Goal: Task Accomplishment & Management: Manage account settings

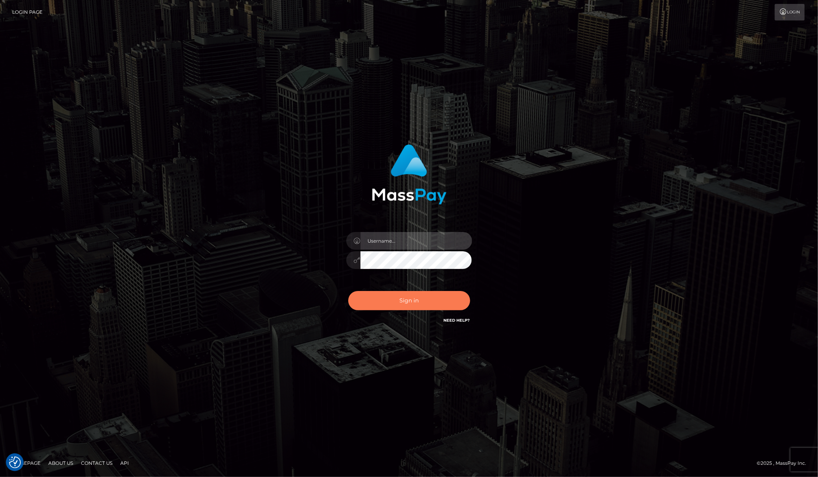
type input "[PERSON_NAME].megabonanza"
click at [440, 296] on button "Sign in" at bounding box center [409, 300] width 122 height 19
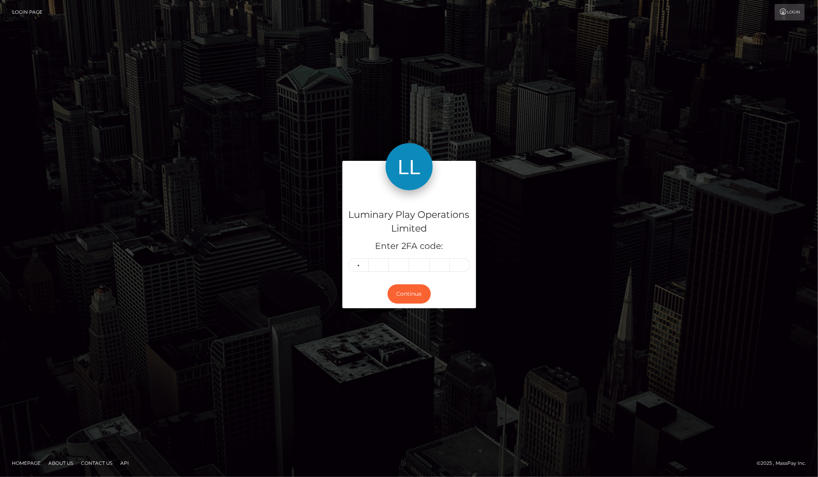
type input "9"
type input "3"
type input "2"
type input "3"
type input "0"
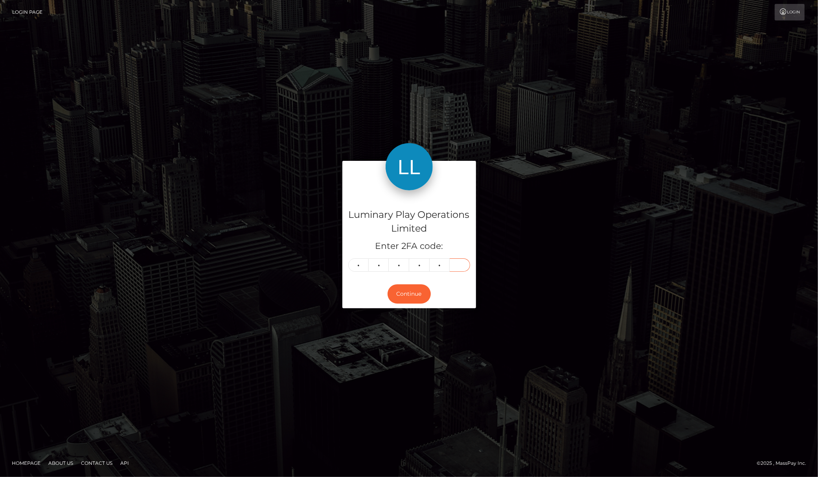
type input "8"
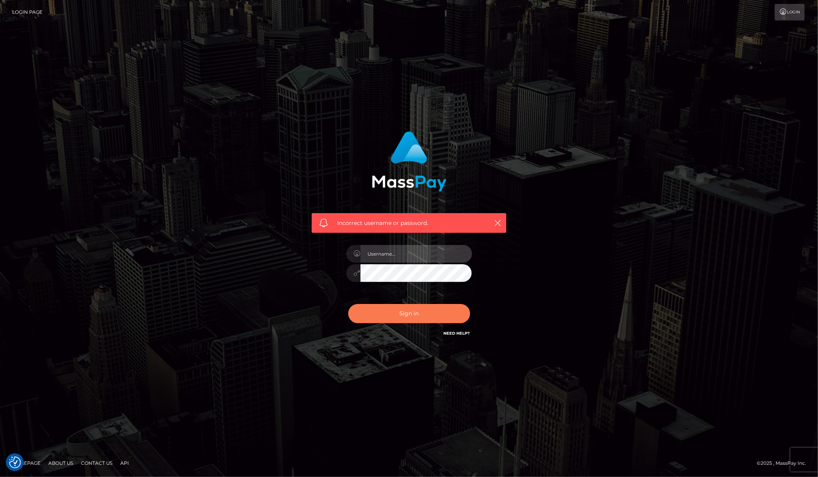
type input "Allen.megabonanza"
click at [414, 312] on button "Sign in" at bounding box center [409, 313] width 122 height 19
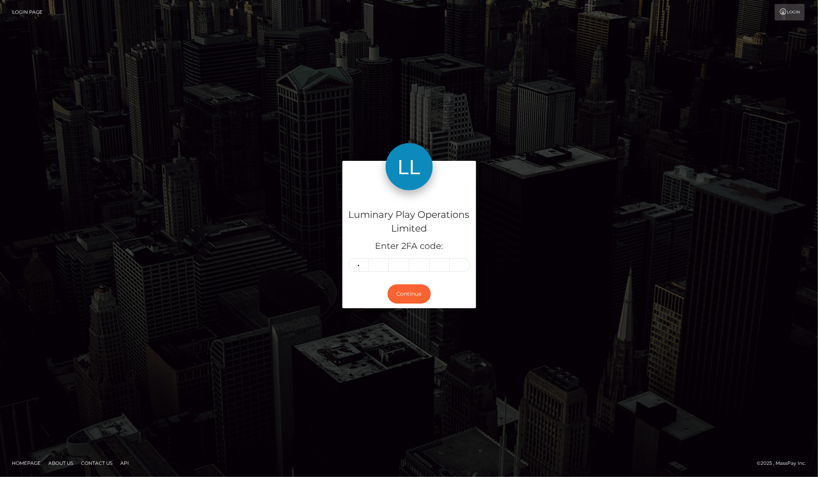
type input "4"
type input "0"
type input "1"
type input "2"
type input "4"
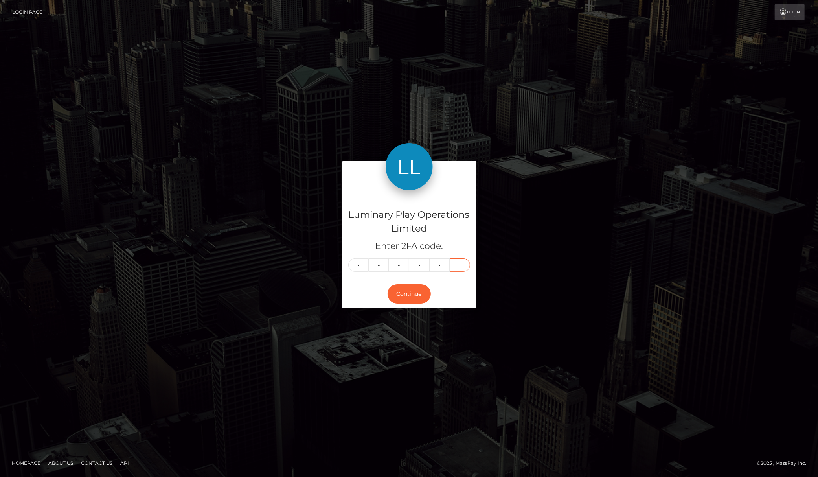
type input "5"
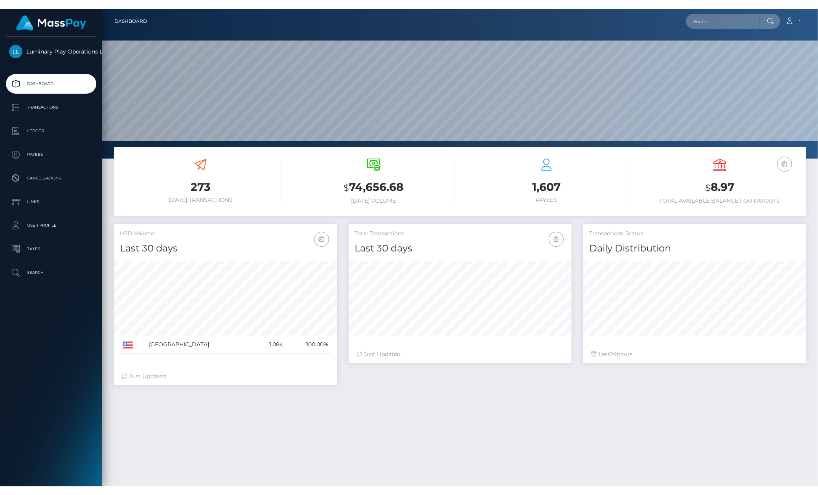
scroll to position [138, 223]
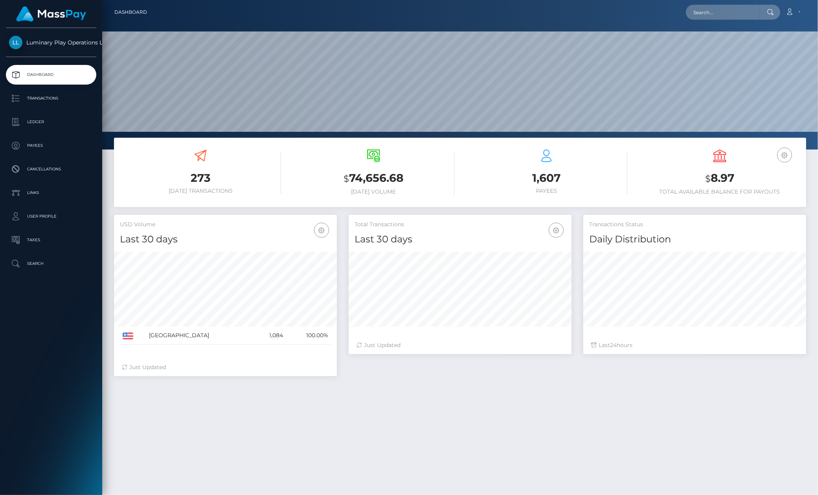
drag, startPoint x: 740, startPoint y: 175, endPoint x: 700, endPoint y: 175, distance: 39.7
click at [711, 175] on h3 "$ 8.97" at bounding box center [719, 178] width 161 height 16
